Goal: Ask a question

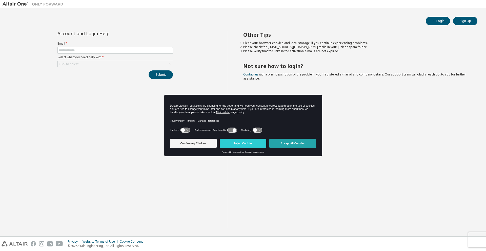
click at [283, 146] on button "Accept All Cookies" at bounding box center [293, 143] width 47 height 9
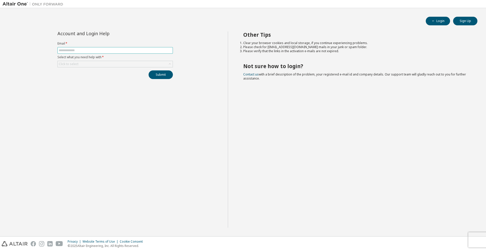
click at [83, 50] on input "text" at bounding box center [115, 50] width 113 height 4
click at [56, 70] on div "Account and Login Help Email * Select what you need help with * Click to select…" at bounding box center [115, 55] width 122 height 48
click at [68, 52] on input "text" at bounding box center [115, 50] width 113 height 4
click at [52, 90] on div "Account and Login Help Email * Select what you need help with * Click to select…" at bounding box center [115, 129] width 225 height 196
click at [92, 51] on input "text" at bounding box center [115, 50] width 113 height 4
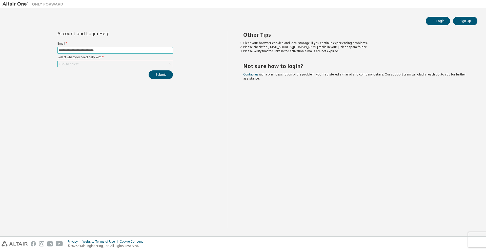
type input "**********"
click at [96, 65] on div "Click to select" at bounding box center [115, 64] width 115 height 6
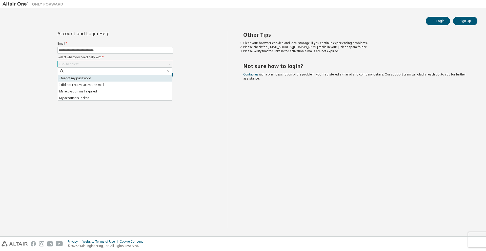
click at [95, 79] on li "I forgot my password" at bounding box center [115, 78] width 114 height 7
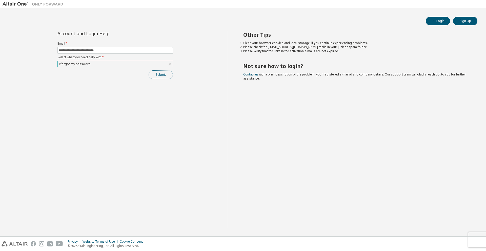
click at [161, 75] on button "Submit" at bounding box center [161, 74] width 24 height 9
click at [163, 78] on button "Submit" at bounding box center [161, 74] width 24 height 9
